Goal: Find specific page/section: Find specific page/section

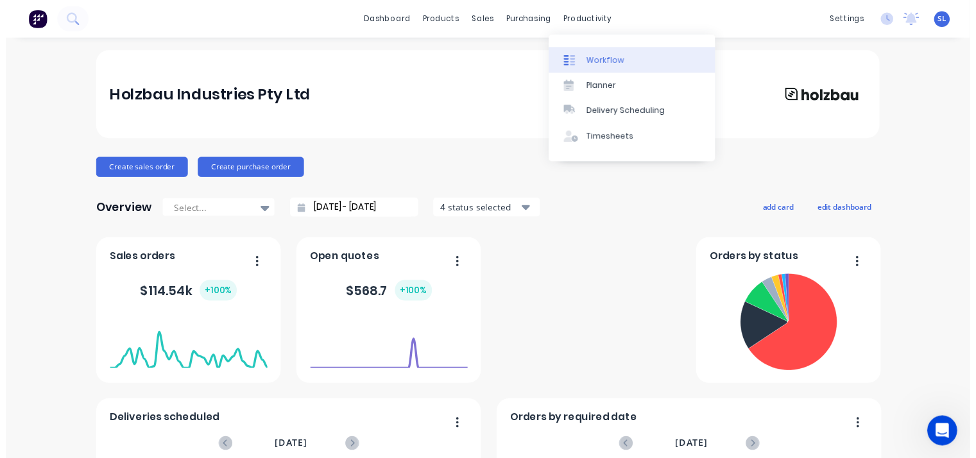
scroll to position [4343, 0]
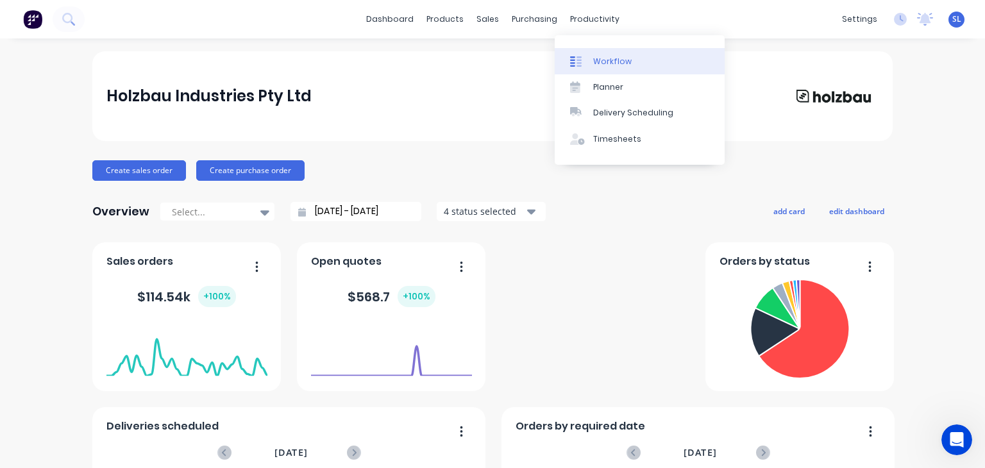
click at [590, 64] on link "Workflow" at bounding box center [640, 61] width 170 height 26
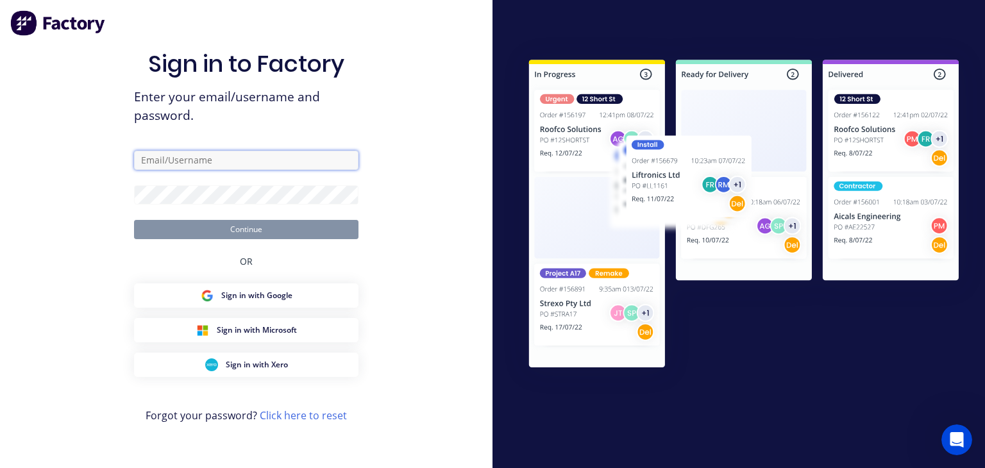
type input "[EMAIL_ADDRESS][DOMAIN_NAME]"
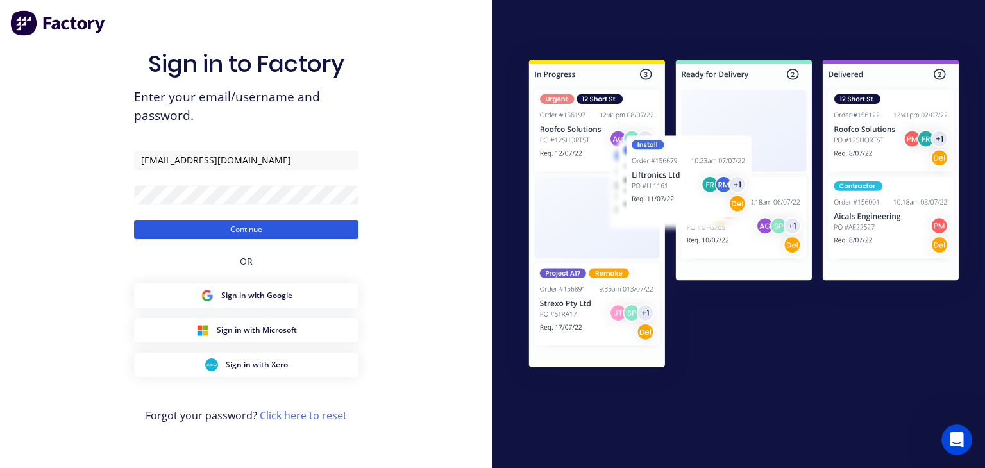
click at [228, 230] on button "Continue" at bounding box center [246, 229] width 224 height 19
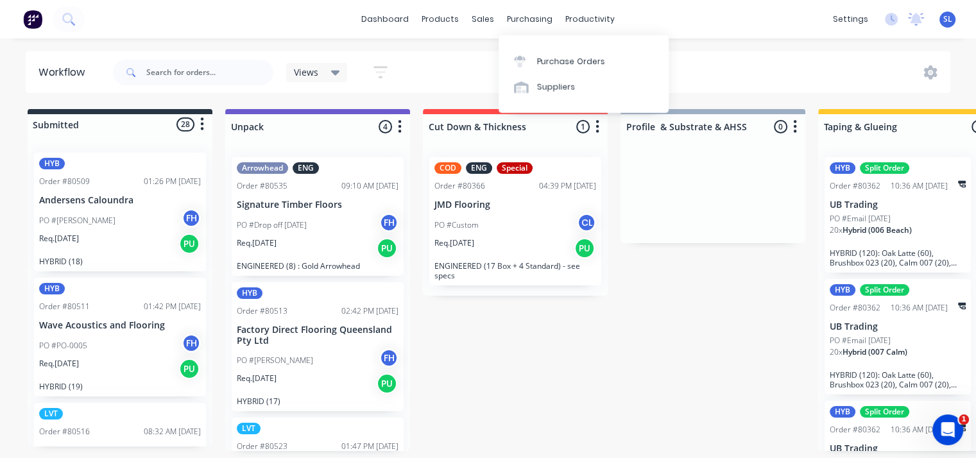
scroll to position [5317, 0]
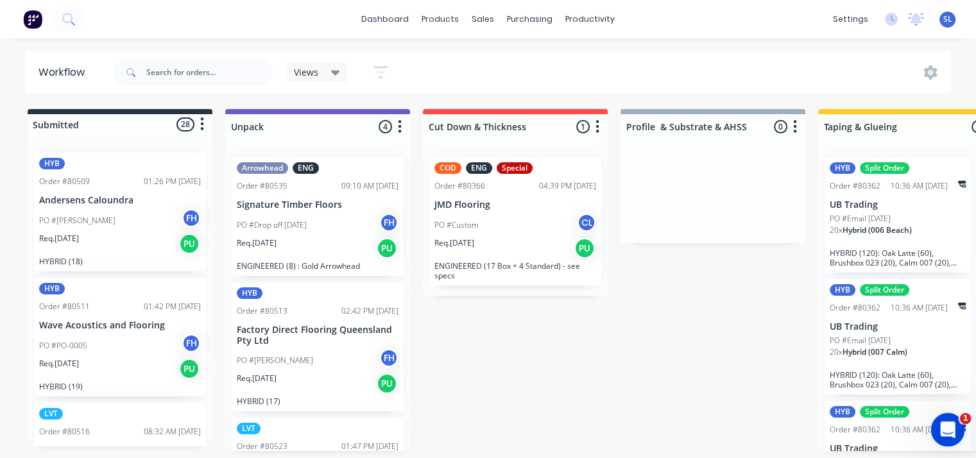
click at [948, 426] on icon "Open Intercom Messenger" at bounding box center [945, 428] width 21 height 21
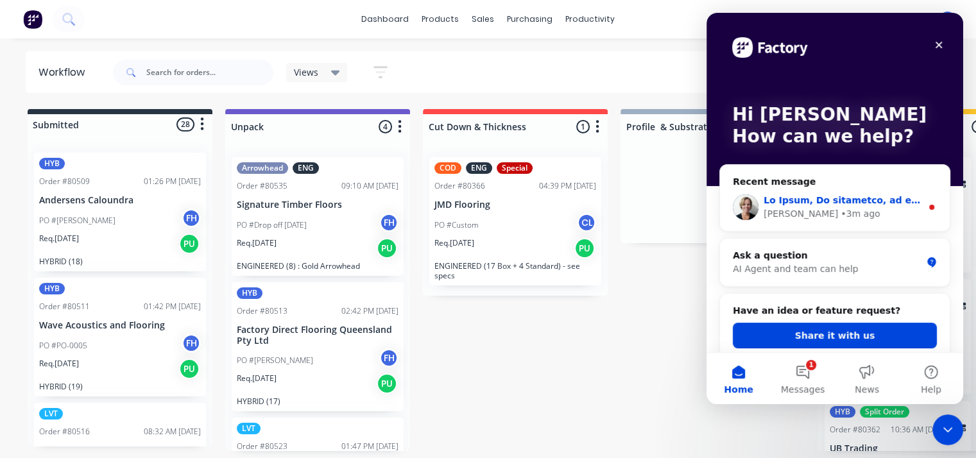
click at [840, 212] on div "• 3m ago" at bounding box center [859, 213] width 39 height 13
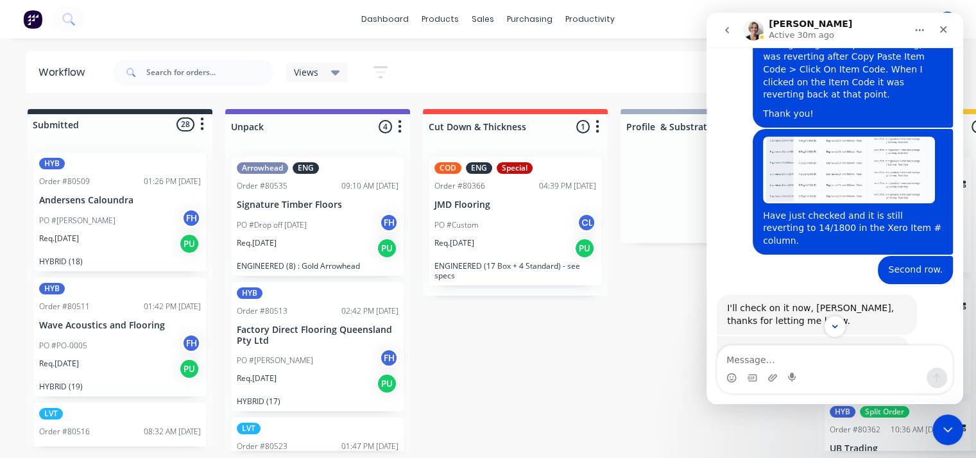
scroll to position [4027, 0]
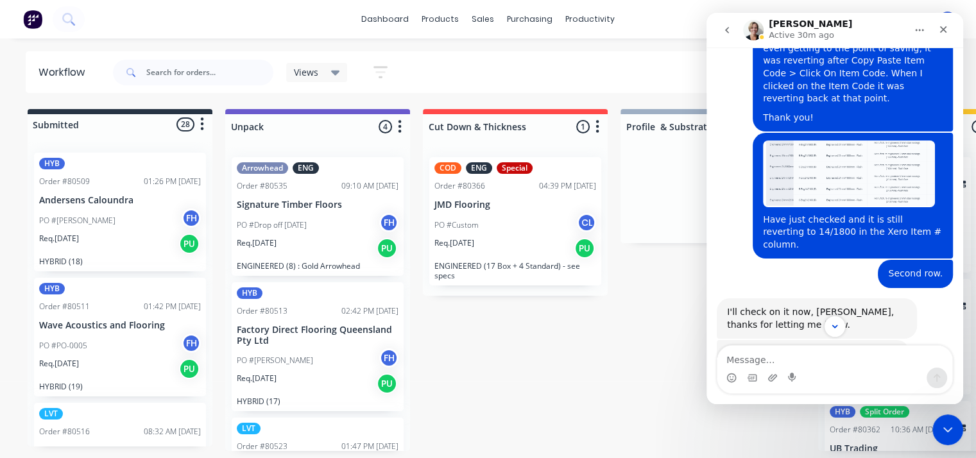
click at [919, 30] on icon "Home" at bounding box center [919, 31] width 8 height 2
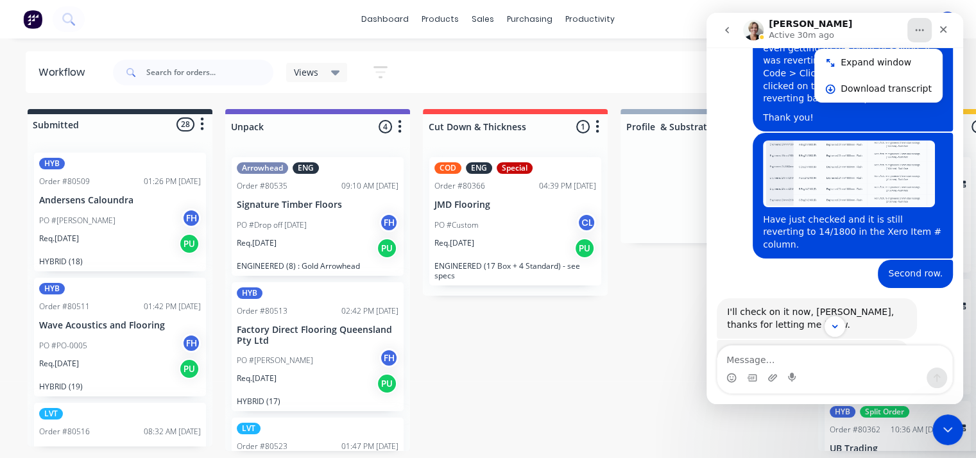
click at [729, 31] on icon "go back" at bounding box center [727, 30] width 10 height 10
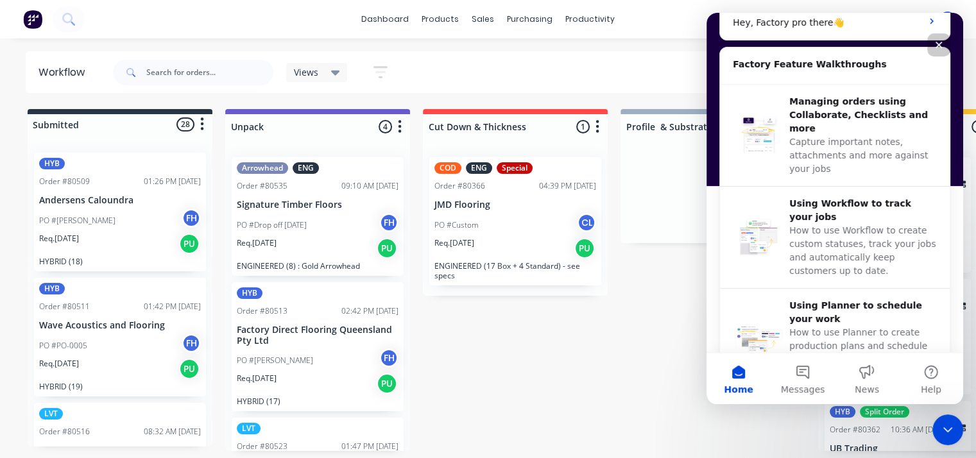
scroll to position [420, 0]
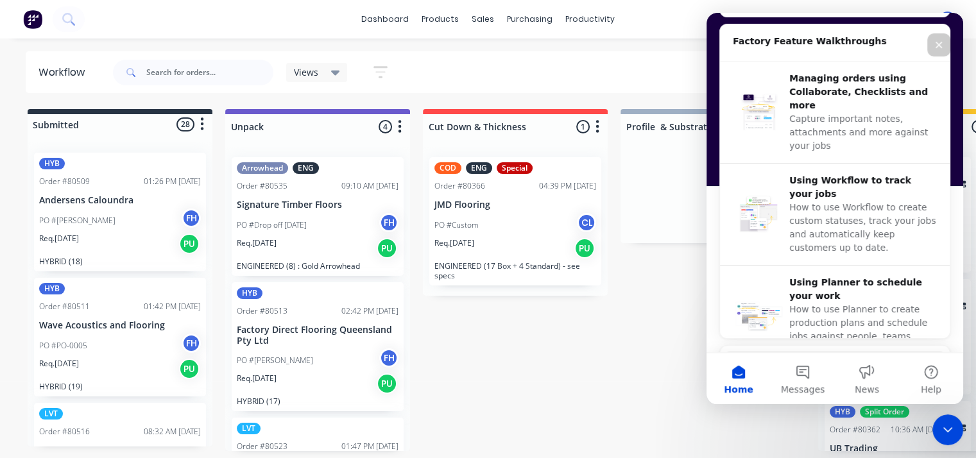
click at [811, 304] on span "How to use Planner to create production plans and schedule jobs against people,…" at bounding box center [858, 329] width 138 height 51
